Goal: Find contact information: Find contact information

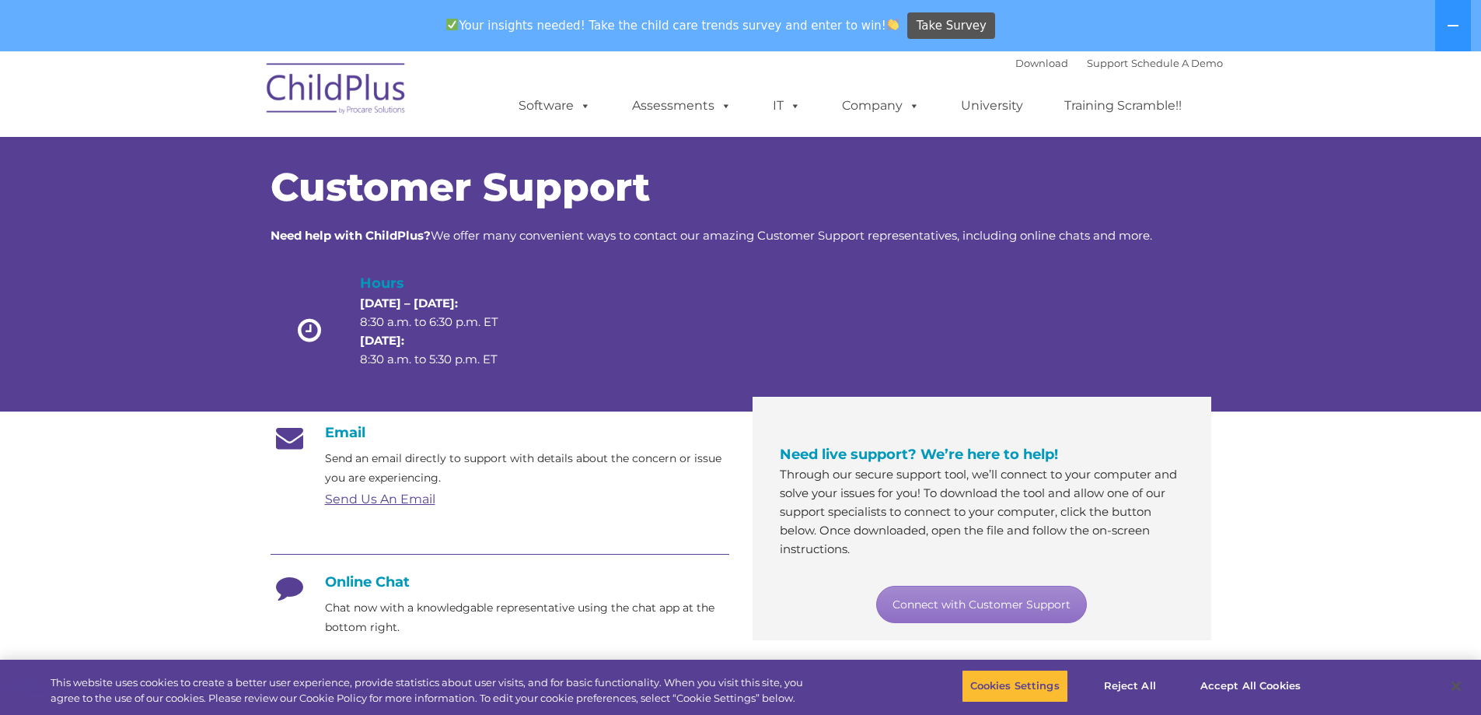
click at [383, 502] on link "Send Us An Email" at bounding box center [380, 499] width 110 height 15
click at [941, 593] on link "Connect with Customer Support" at bounding box center [981, 604] width 211 height 37
click at [982, 605] on link "Connect with Customer Support" at bounding box center [981, 604] width 211 height 37
click at [353, 89] on img at bounding box center [337, 91] width 156 height 78
click at [357, 584] on h4 "Online Chat" at bounding box center [500, 581] width 459 height 17
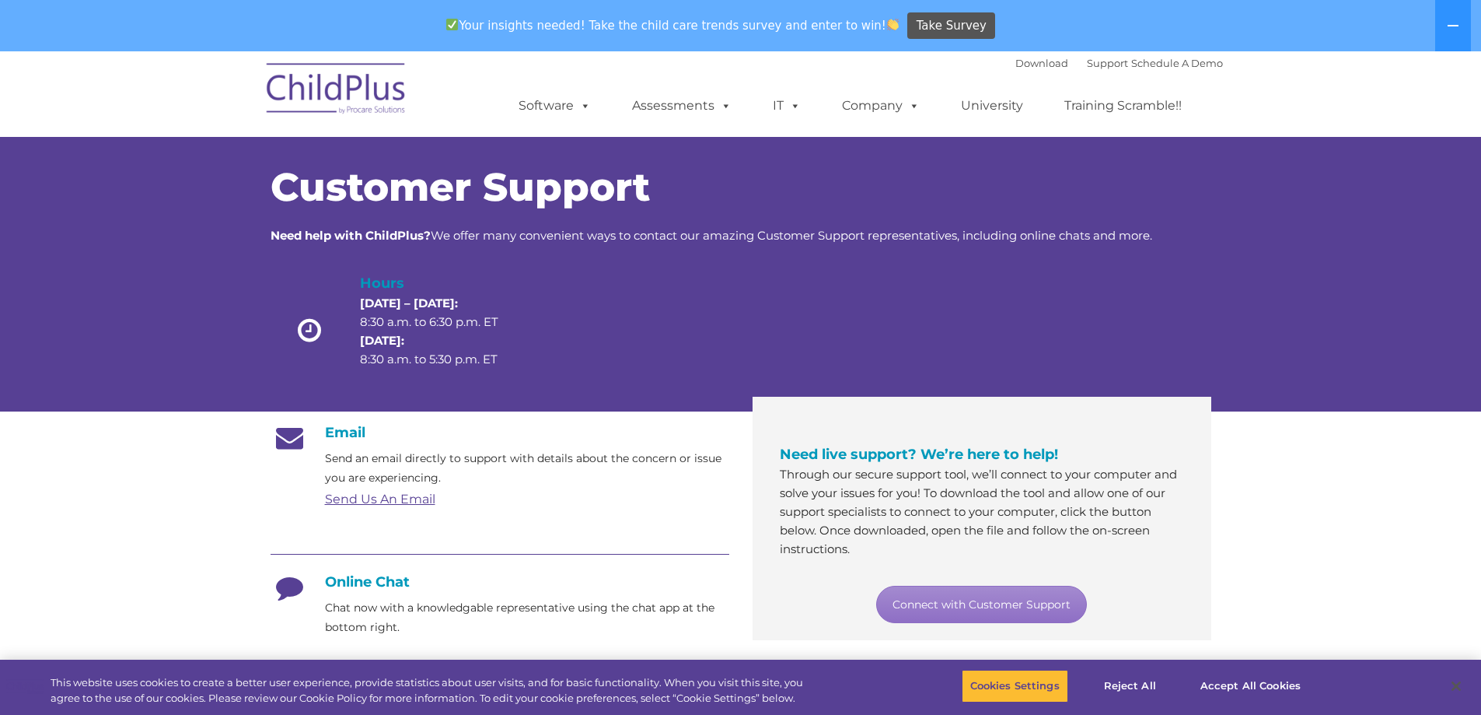
click at [401, 582] on h4 "Online Chat" at bounding box center [500, 581] width 459 height 17
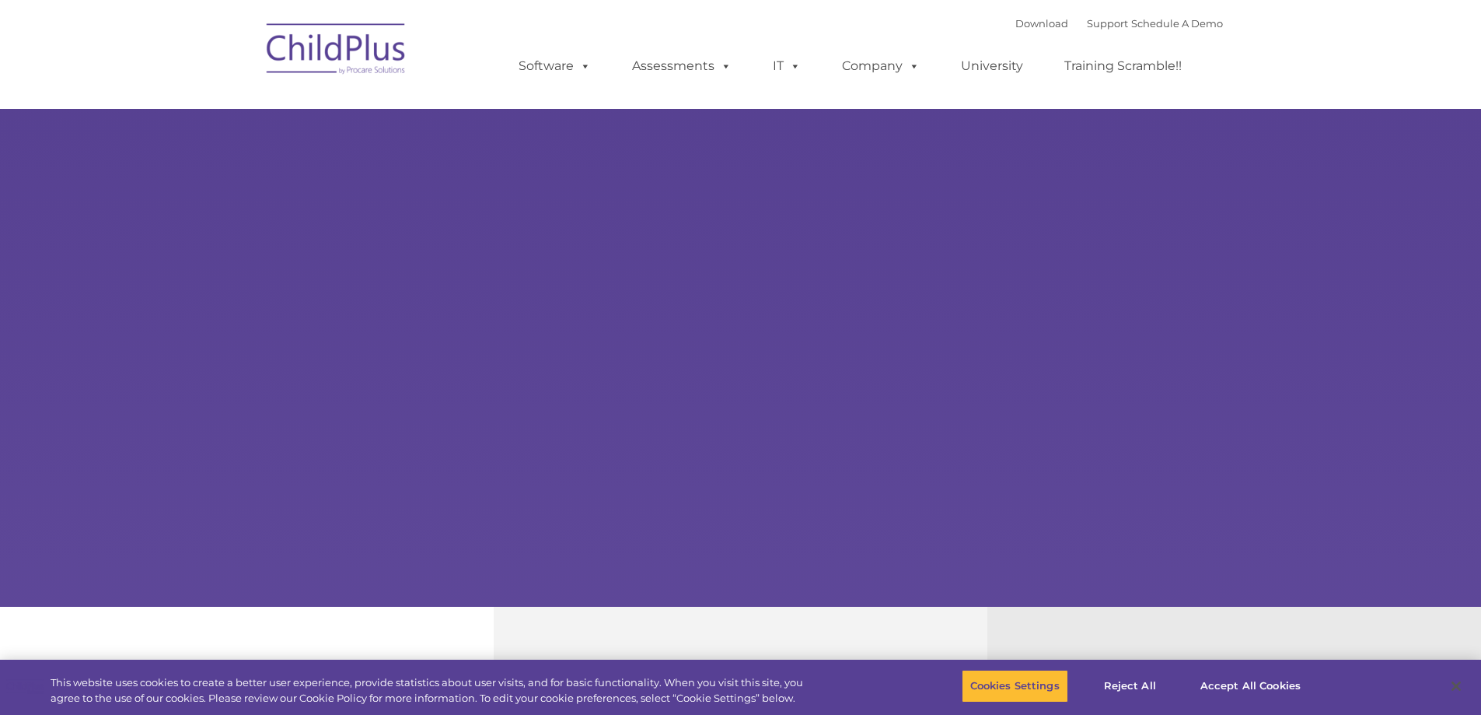
select select "MEDIUM"
